Goal: Communication & Community: Answer question/provide support

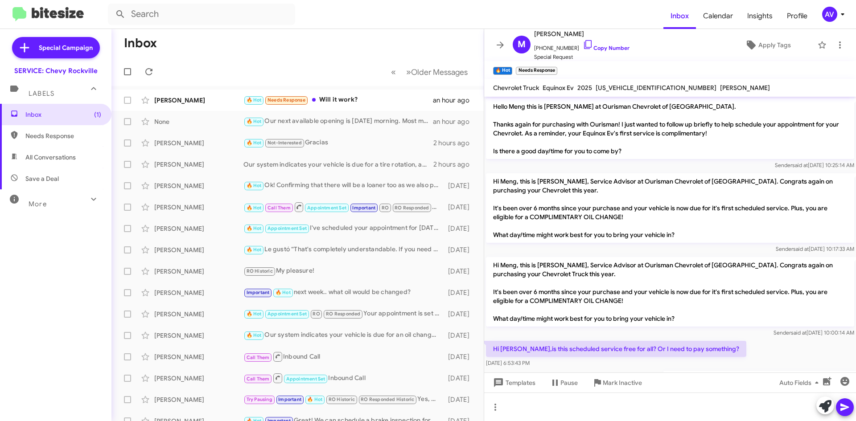
scroll to position [512, 0]
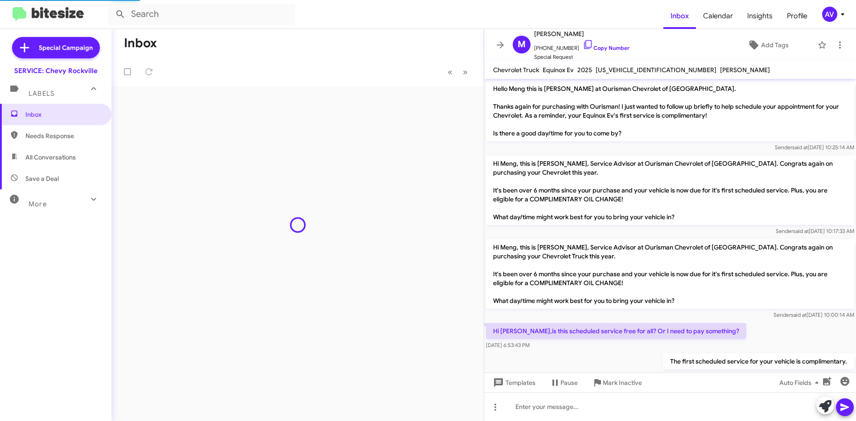
scroll to position [494, 0]
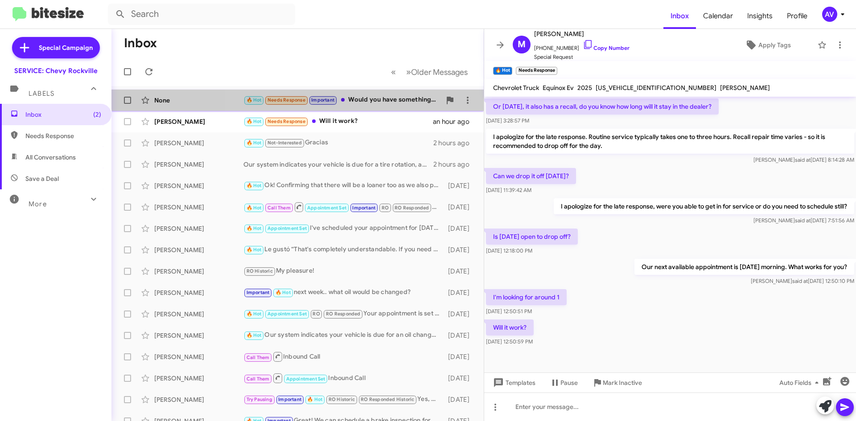
click at [359, 95] on div "None 🔥 Hot Needs Response Important Would you have something next Wednesday? 8 …" at bounding box center [298, 100] width 358 height 18
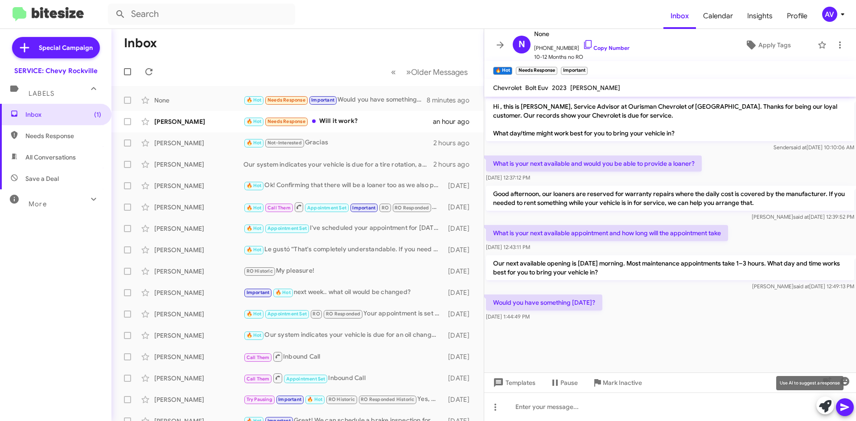
click at [821, 411] on icon at bounding box center [825, 406] width 12 height 12
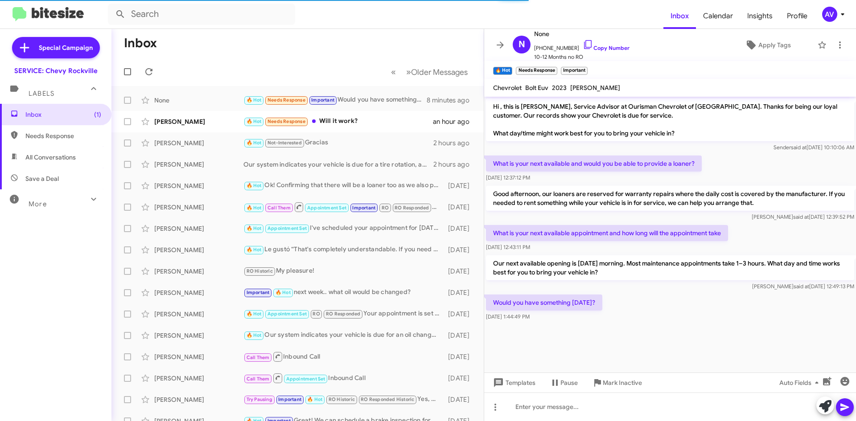
click at [822, 415] on span at bounding box center [825, 407] width 12 height 20
drag, startPoint x: 829, startPoint y: 403, endPoint x: 824, endPoint y: 400, distance: 5.6
click at [828, 403] on icon at bounding box center [825, 406] width 12 height 12
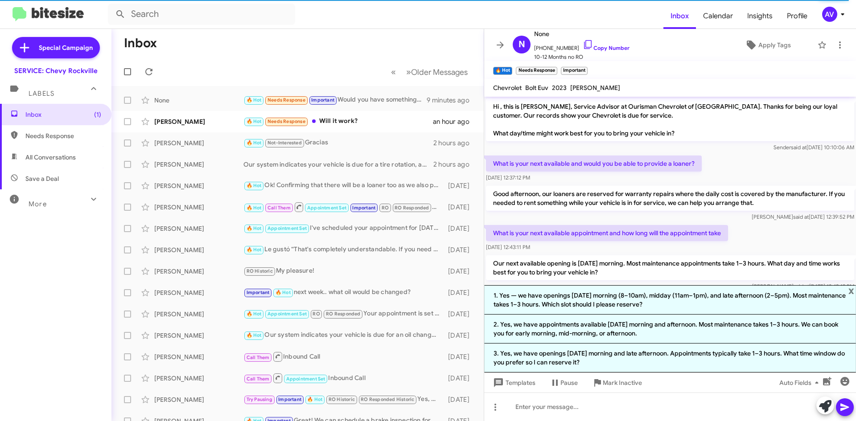
click at [637, 341] on li "2. Yes, we have appointments available next Wednesday morning and afternoon. Mo…" at bounding box center [670, 329] width 372 height 29
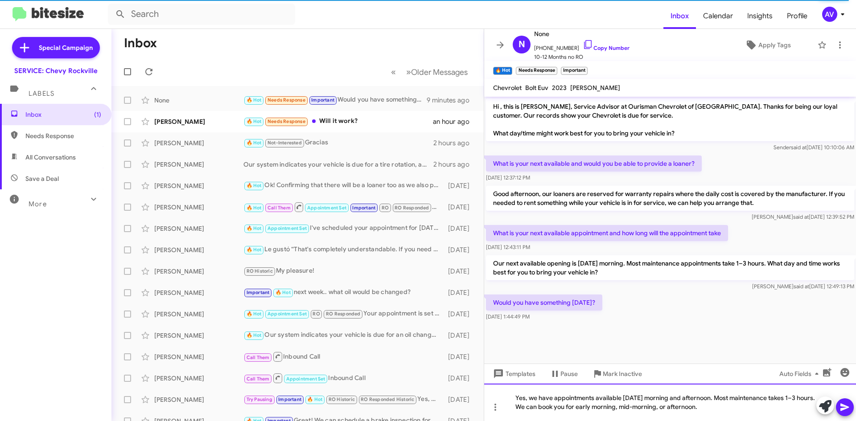
drag, startPoint x: 670, startPoint y: 398, endPoint x: 737, endPoint y: 436, distance: 76.5
click at [737, 421] on html "Inbox Calendar Insights Profile AV Special Campaign SERVICE: Chevy Rockville La…" at bounding box center [428, 210] width 856 height 421
